Goal: Task Accomplishment & Management: Use online tool/utility

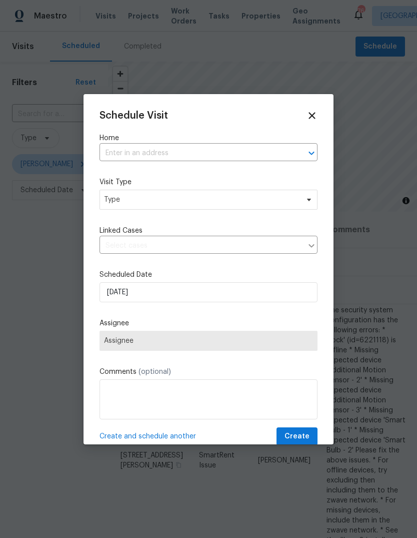
scroll to position [0, 88]
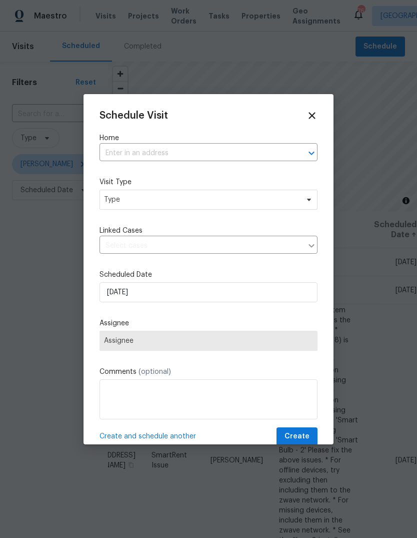
click at [269, 155] on input "text" at bounding box center [195, 154] width 190 height 16
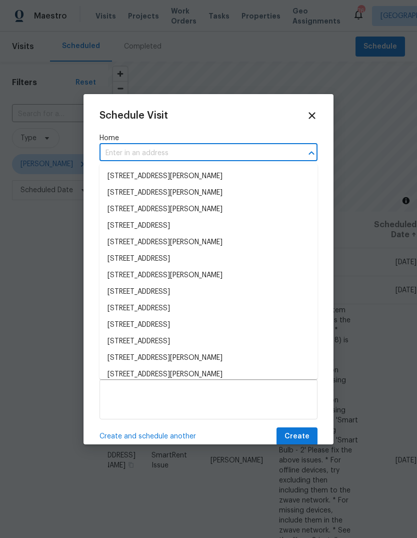
click at [269, 155] on input "text" at bounding box center [195, 154] width 190 height 16
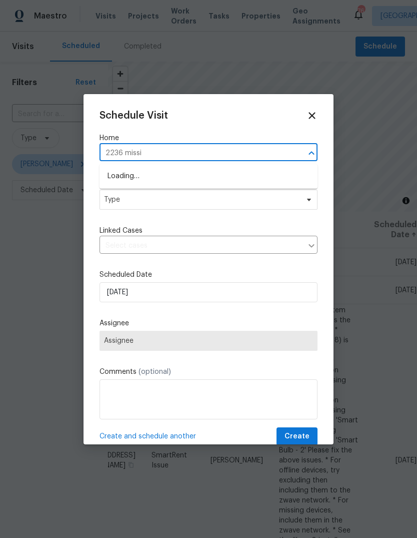
type input "2236 missio"
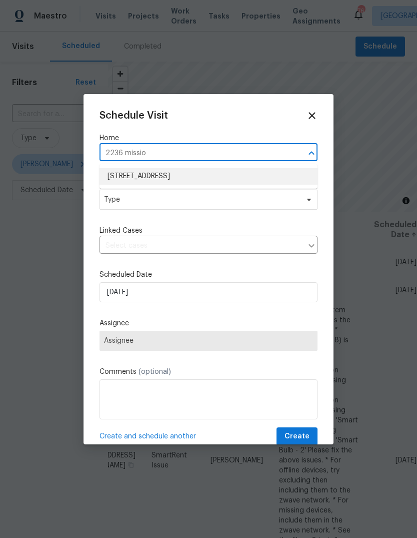
click at [216, 179] on li "2236 Mission Ridge Dr SE, Conyers, GA 30013" at bounding box center [209, 176] width 218 height 17
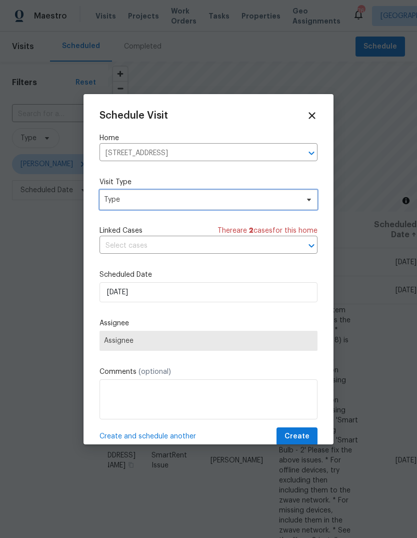
click at [269, 200] on span "Type" at bounding box center [201, 200] width 195 height 10
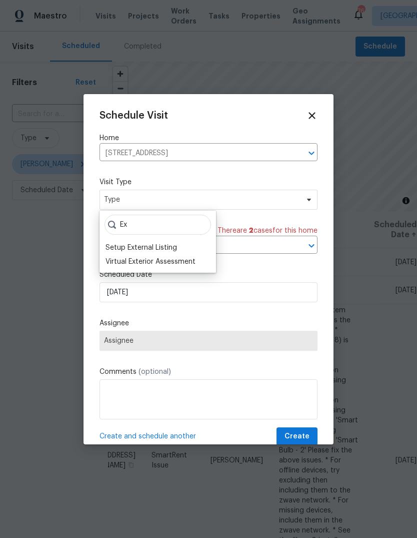
type input "E"
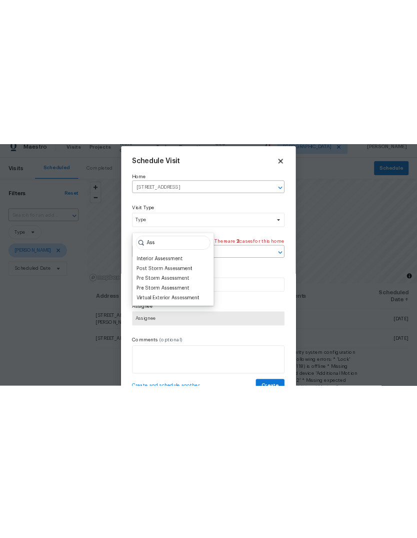
scroll to position [0, 0]
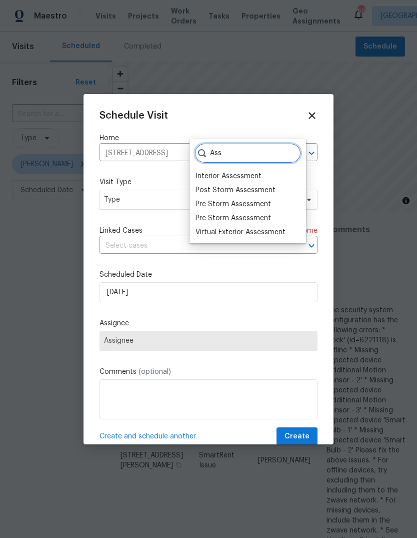
click at [272, 157] on input "Ass" at bounding box center [248, 153] width 107 height 20
type input "A"
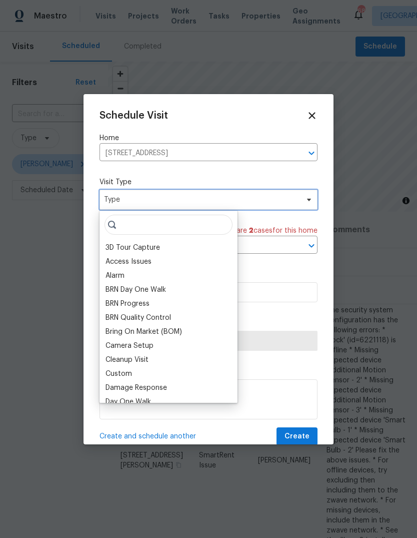
click at [283, 196] on span "Type" at bounding box center [201, 200] width 195 height 10
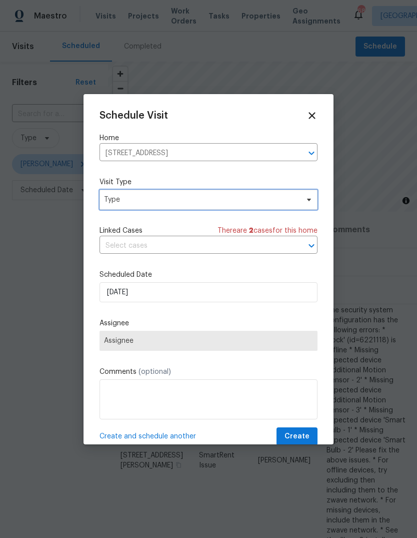
click at [296, 199] on span "Type" at bounding box center [201, 200] width 195 height 10
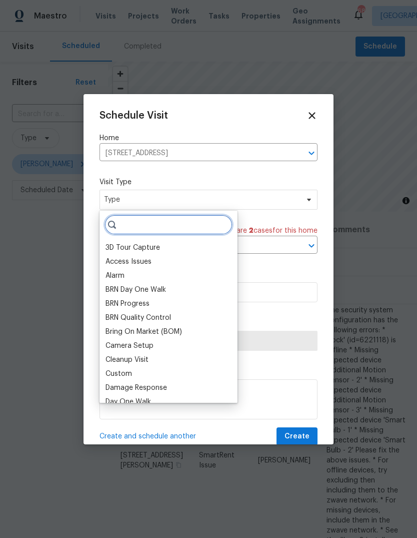
click at [205, 220] on input "search" at bounding box center [169, 225] width 128 height 20
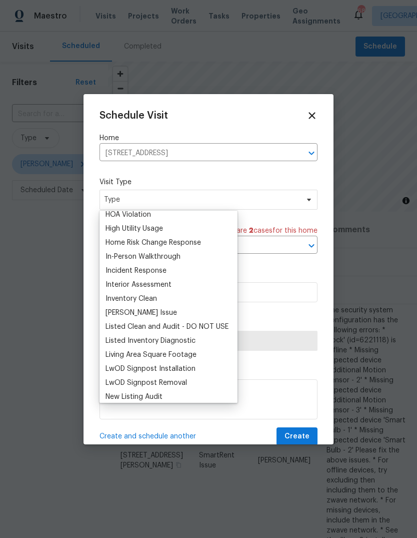
scroll to position [146, 0]
type input "I"
click at [165, 254] on div "In-Person Walkthrough" at bounding box center [143, 256] width 75 height 10
type input "09/10/2025 3:54 pm"
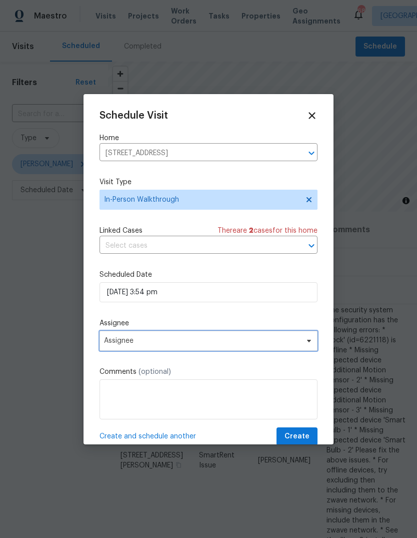
click at [260, 339] on span "Assignee" at bounding box center [202, 341] width 196 height 8
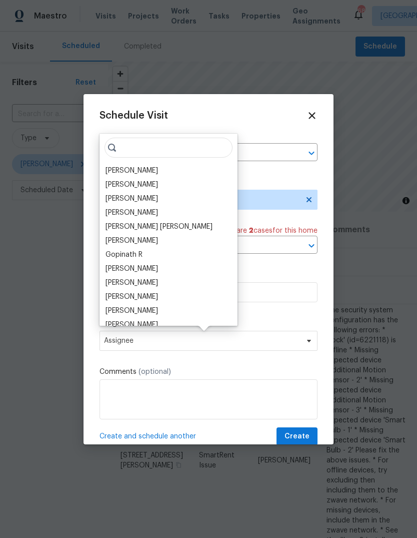
click at [134, 173] on div "Ryan Fogarty" at bounding box center [132, 171] width 53 height 10
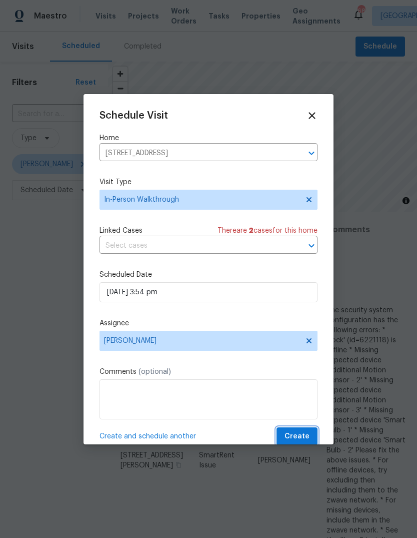
click at [312, 433] on button "Create" at bounding box center [297, 436] width 41 height 19
